Goal: Task Accomplishment & Management: Use online tool/utility

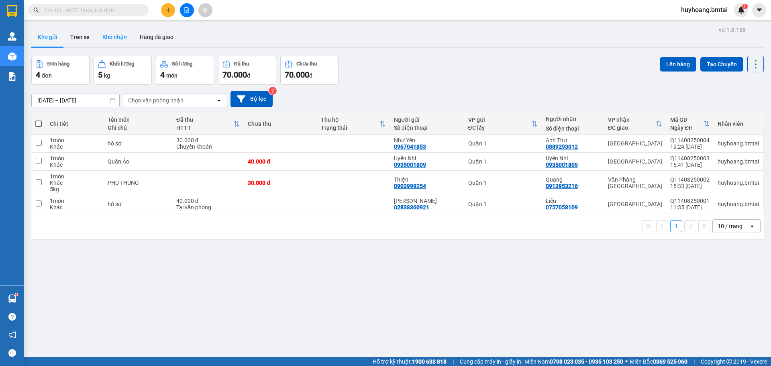
click at [126, 33] on button "Kho nhận" at bounding box center [114, 36] width 37 height 19
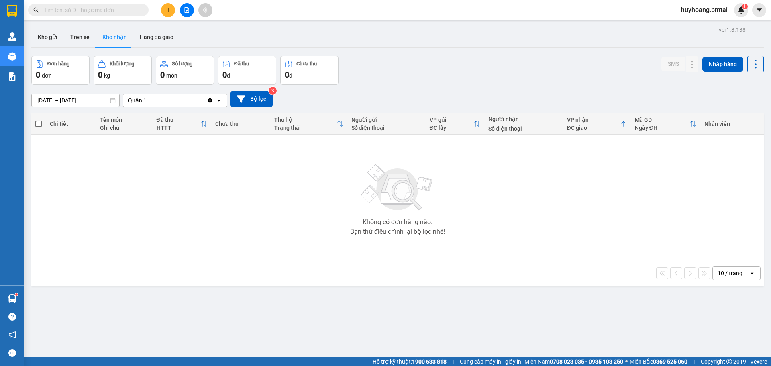
click at [120, 42] on button "Kho nhận" at bounding box center [114, 36] width 37 height 19
click at [82, 35] on button "Trên xe" at bounding box center [80, 36] width 32 height 19
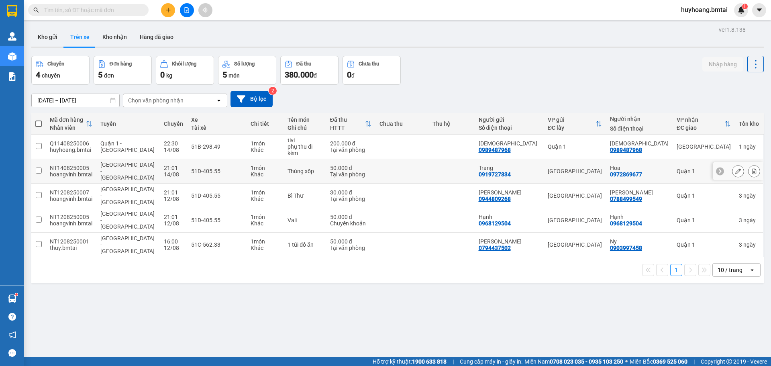
click at [393, 160] on td at bounding box center [401, 171] width 53 height 24
checkbox input "true"
